Goal: Task Accomplishment & Management: Manage account settings

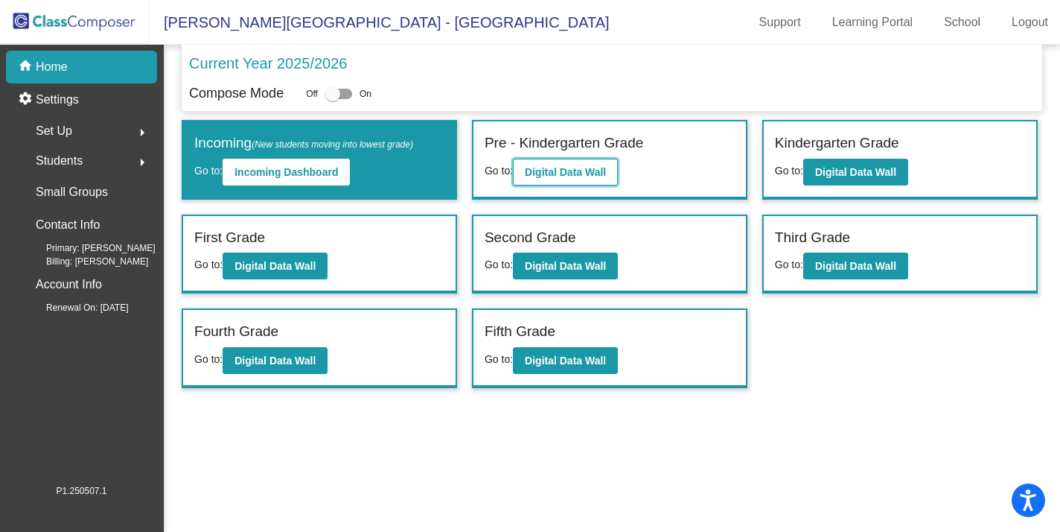
click at [540, 170] on b "Digital Data Wall" at bounding box center [565, 172] width 81 height 12
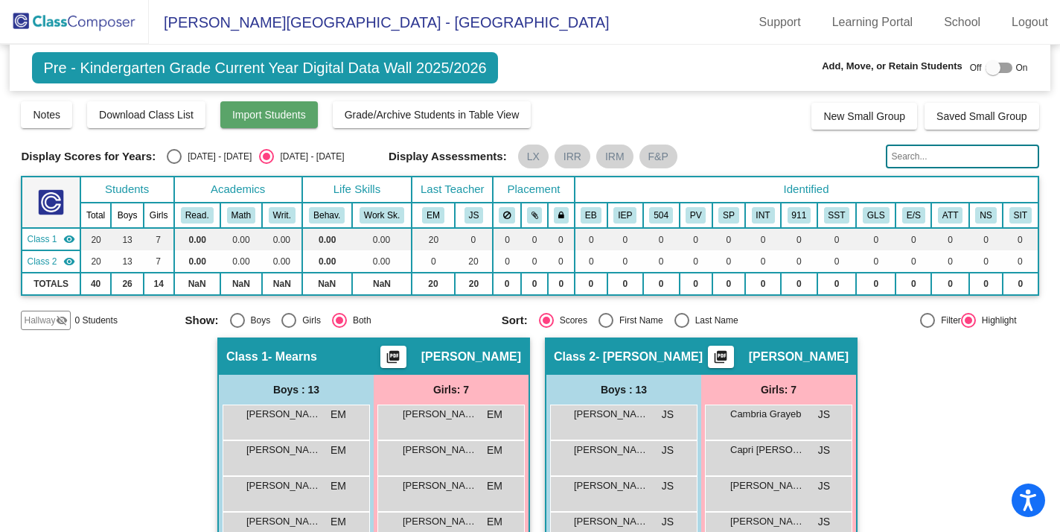
click at [291, 119] on span "Import Students" at bounding box center [269, 115] width 74 height 12
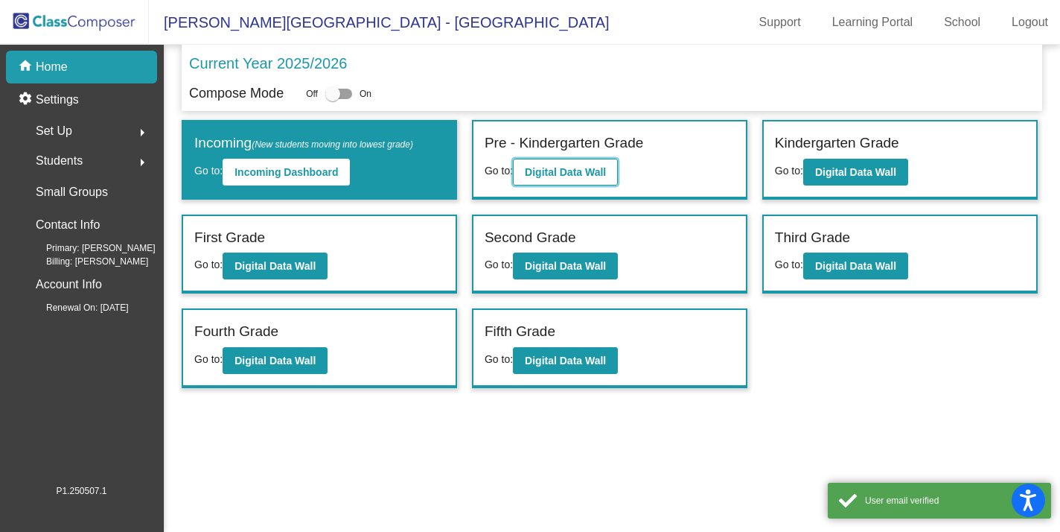
click at [583, 166] on b "Digital Data Wall" at bounding box center [565, 172] width 81 height 12
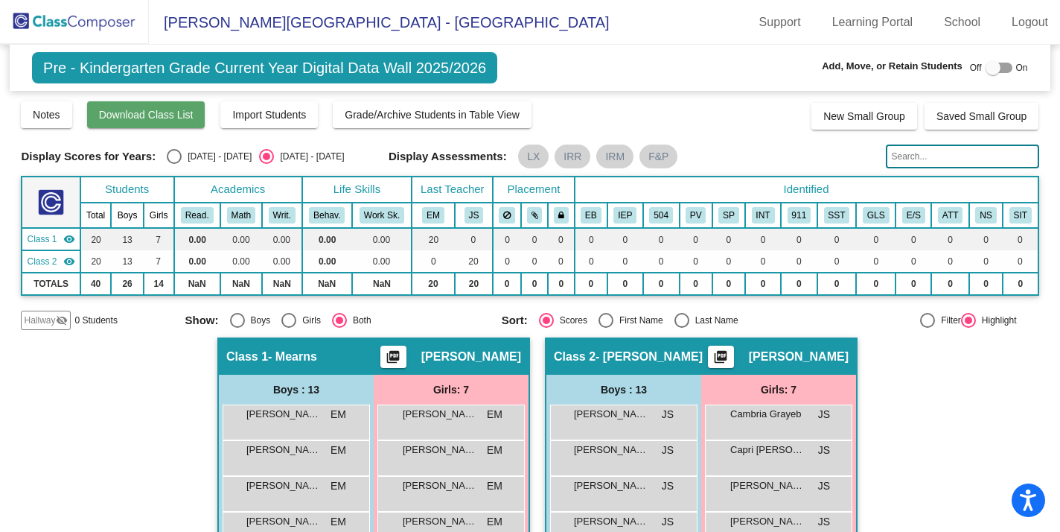
click at [146, 118] on span "Download Class List" at bounding box center [146, 115] width 95 height 12
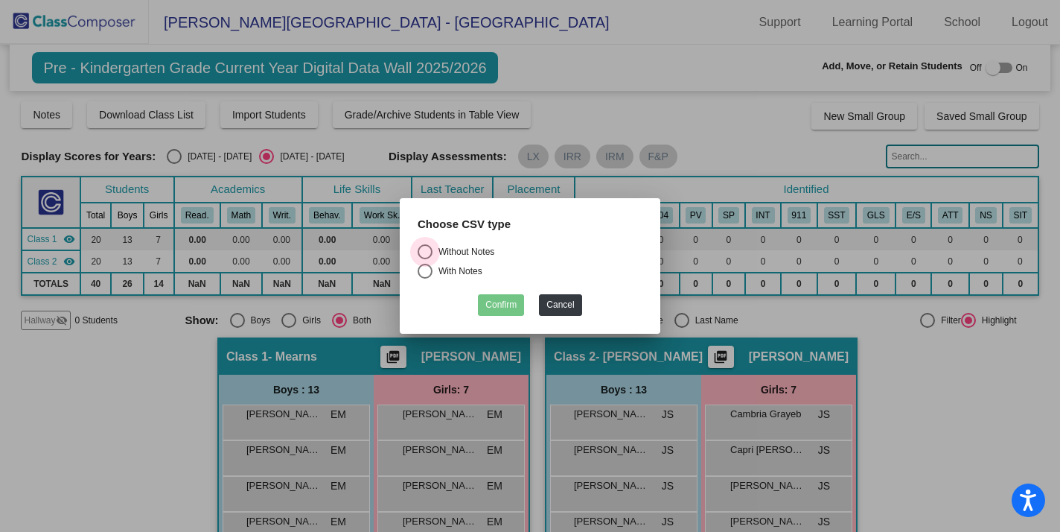
click at [421, 252] on div "Select an option" at bounding box center [425, 251] width 15 height 15
click at [424, 259] on input "Without Notes" at bounding box center [424, 259] width 1 height 1
radio input "true"
click at [512, 302] on button "Confirm" at bounding box center [501, 305] width 46 height 22
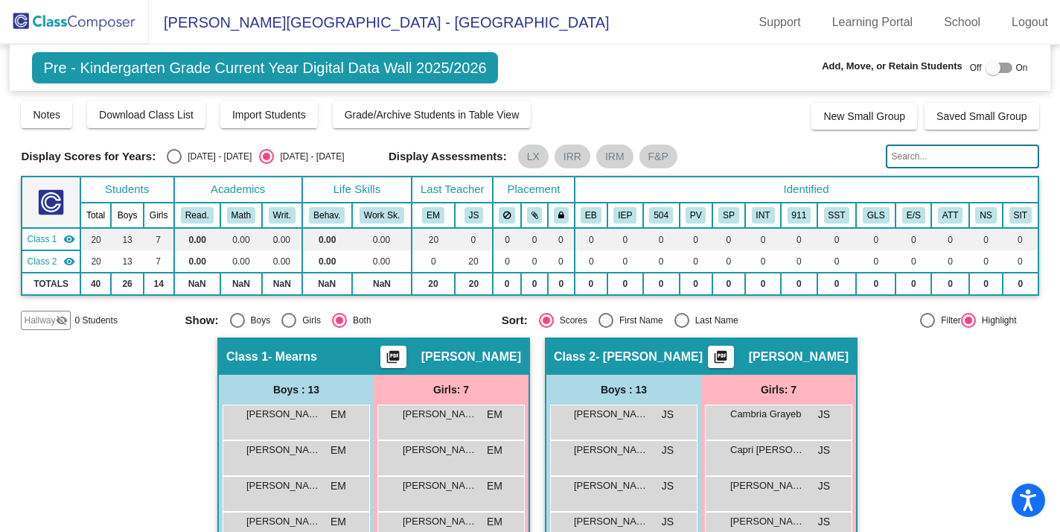
click at [402, 362] on mat-icon "picture_as_pdf" at bounding box center [393, 359] width 18 height 21
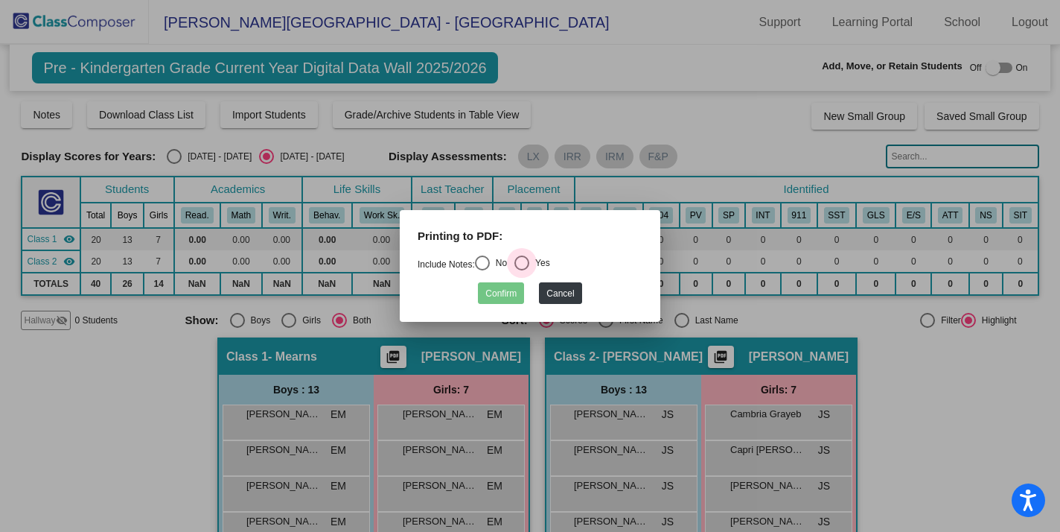
click at [523, 255] on div "Select an option" at bounding box center [521, 262] width 15 height 15
click at [522, 270] on input "Yes" at bounding box center [521, 270] width 1 height 1
radio input "true"
click at [509, 287] on button "Confirm" at bounding box center [501, 293] width 46 height 22
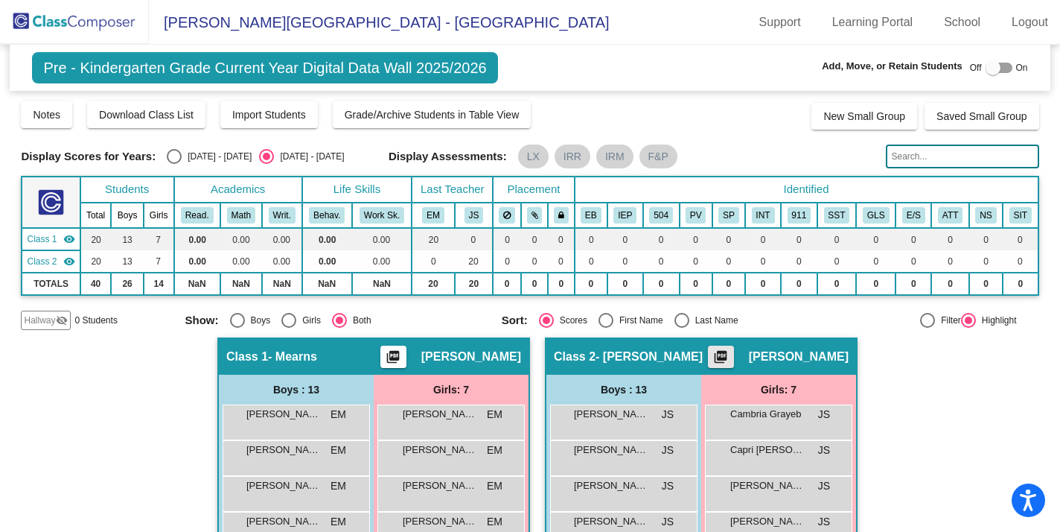
click at [712, 359] on mat-icon "picture_as_pdf" at bounding box center [721, 359] width 18 height 21
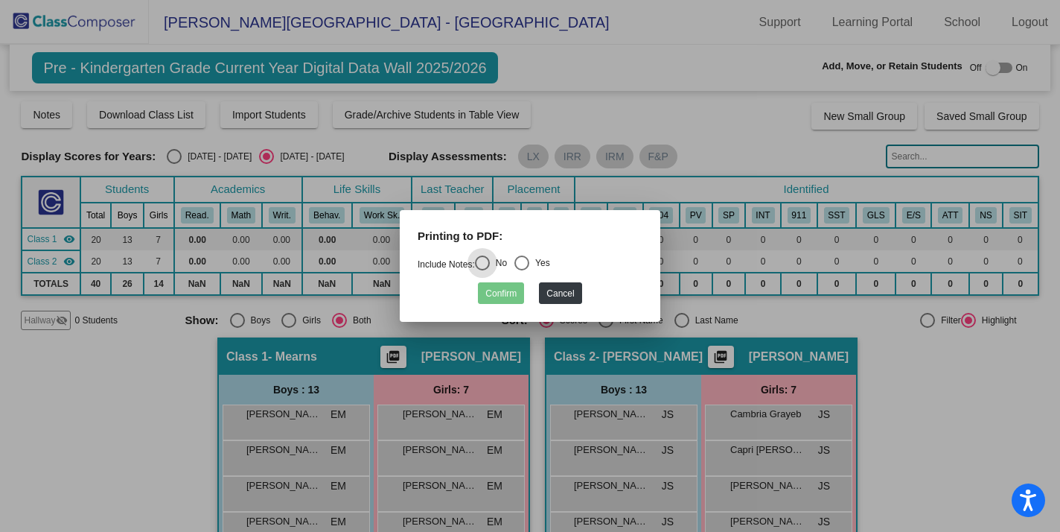
click at [526, 261] on div "Select an option" at bounding box center [521, 262] width 15 height 15
click at [522, 270] on input "Yes" at bounding box center [521, 270] width 1 height 1
radio input "true"
click at [508, 293] on button "Confirm" at bounding box center [501, 293] width 46 height 22
